Goal: Information Seeking & Learning: Learn about a topic

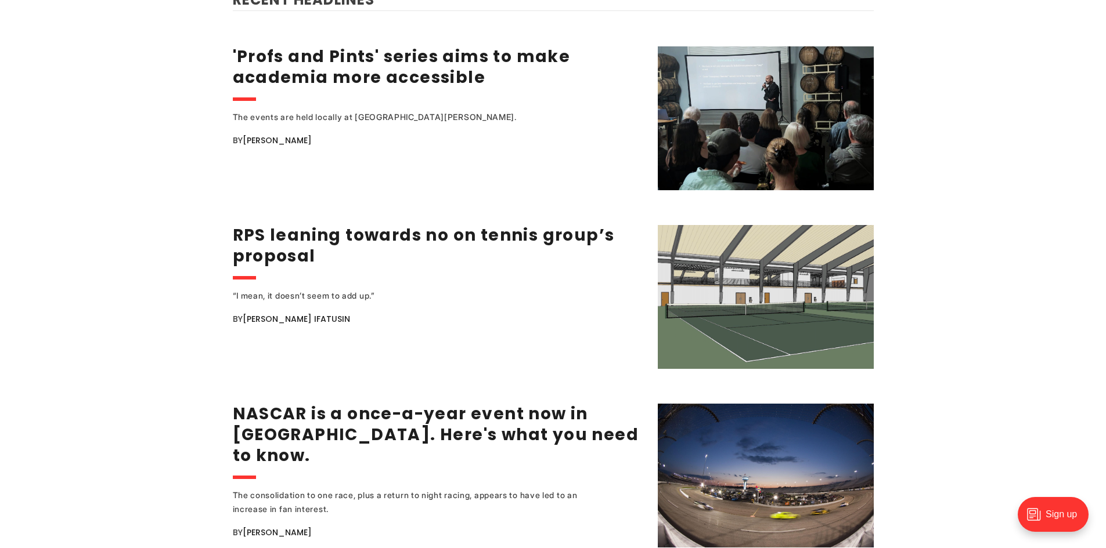
scroll to position [1567, 0]
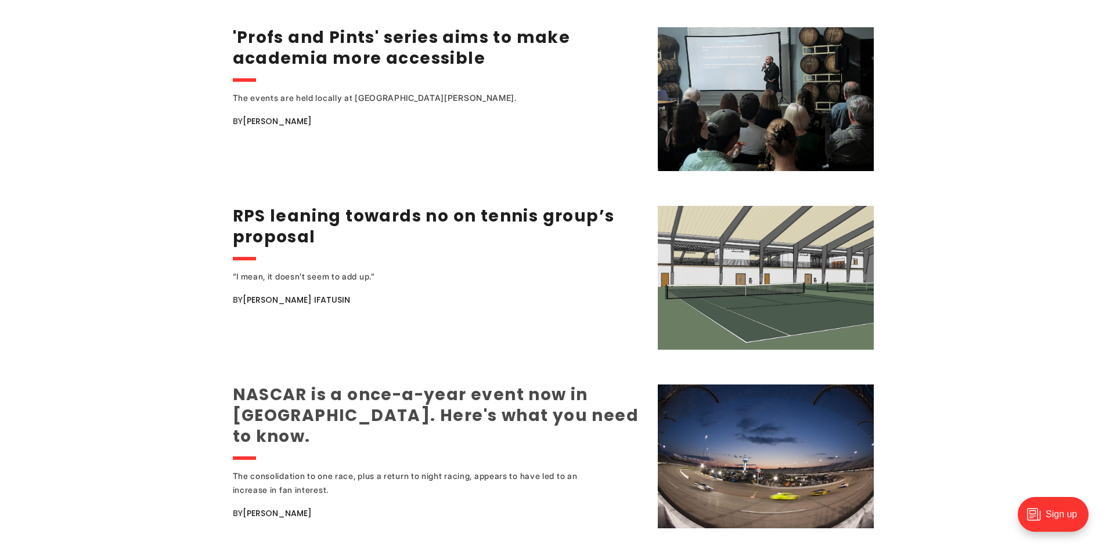
click at [396, 392] on link "NASCAR is a once-a-year event now in [GEOGRAPHIC_DATA]. Here's what you need to…" at bounding box center [436, 416] width 406 height 64
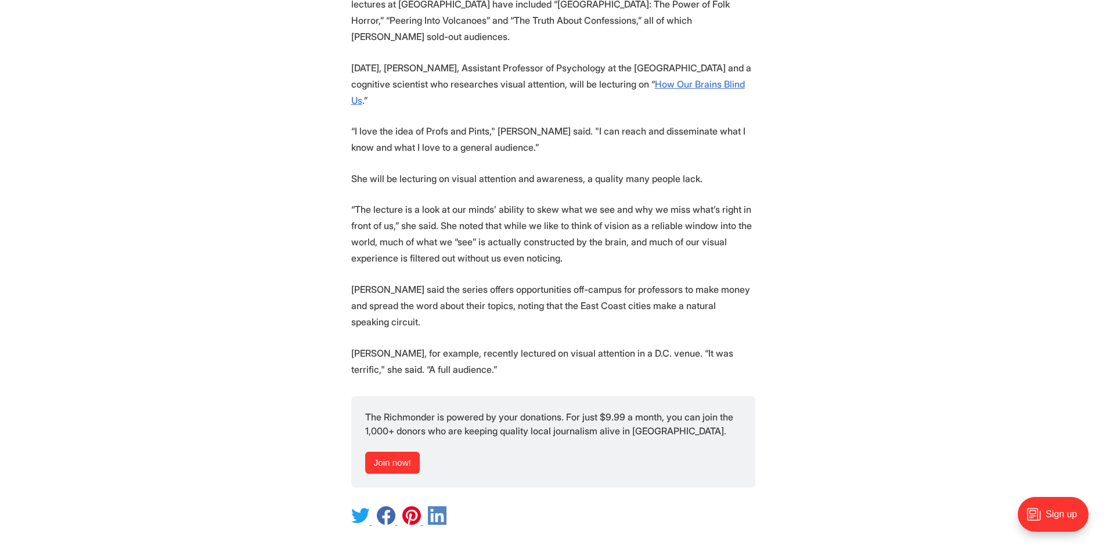
scroll to position [1567, 0]
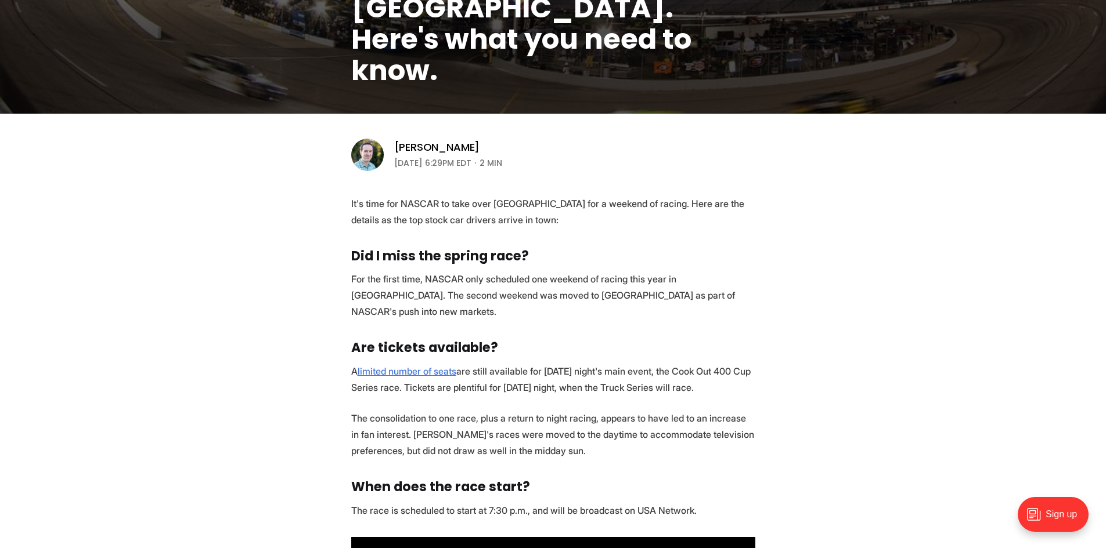
scroll to position [290, 0]
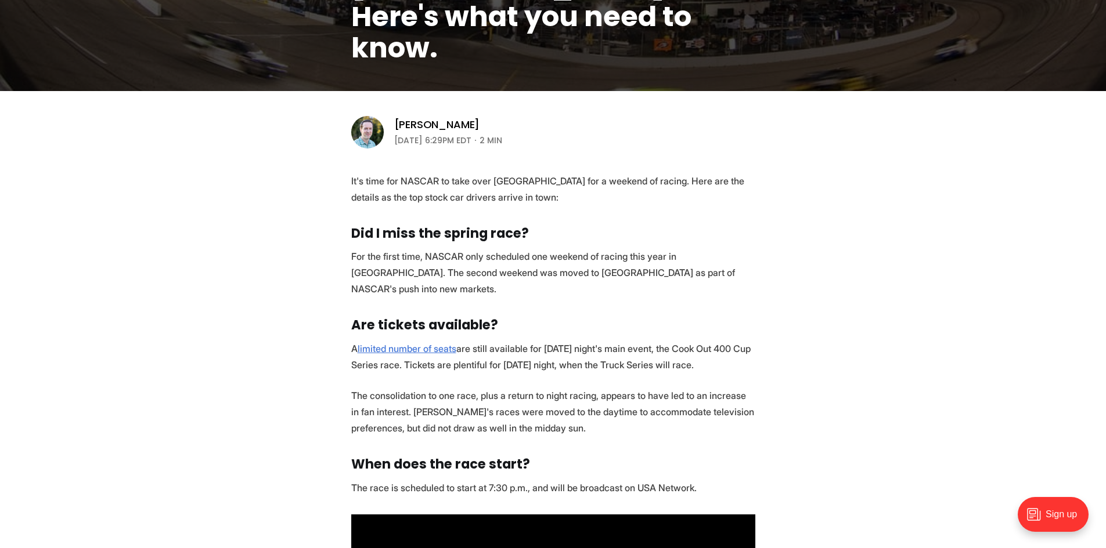
click at [587, 343] on p "A limited number of seats are still available for Saturday night's main event, …" at bounding box center [553, 357] width 404 height 32
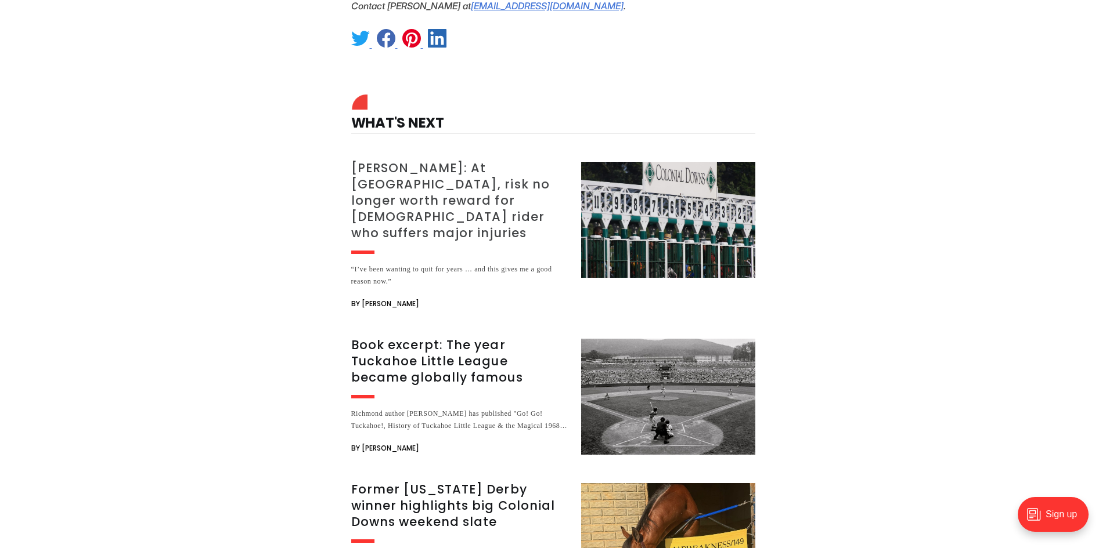
scroll to position [1799, 0]
